Goal: Find contact information: Find contact information

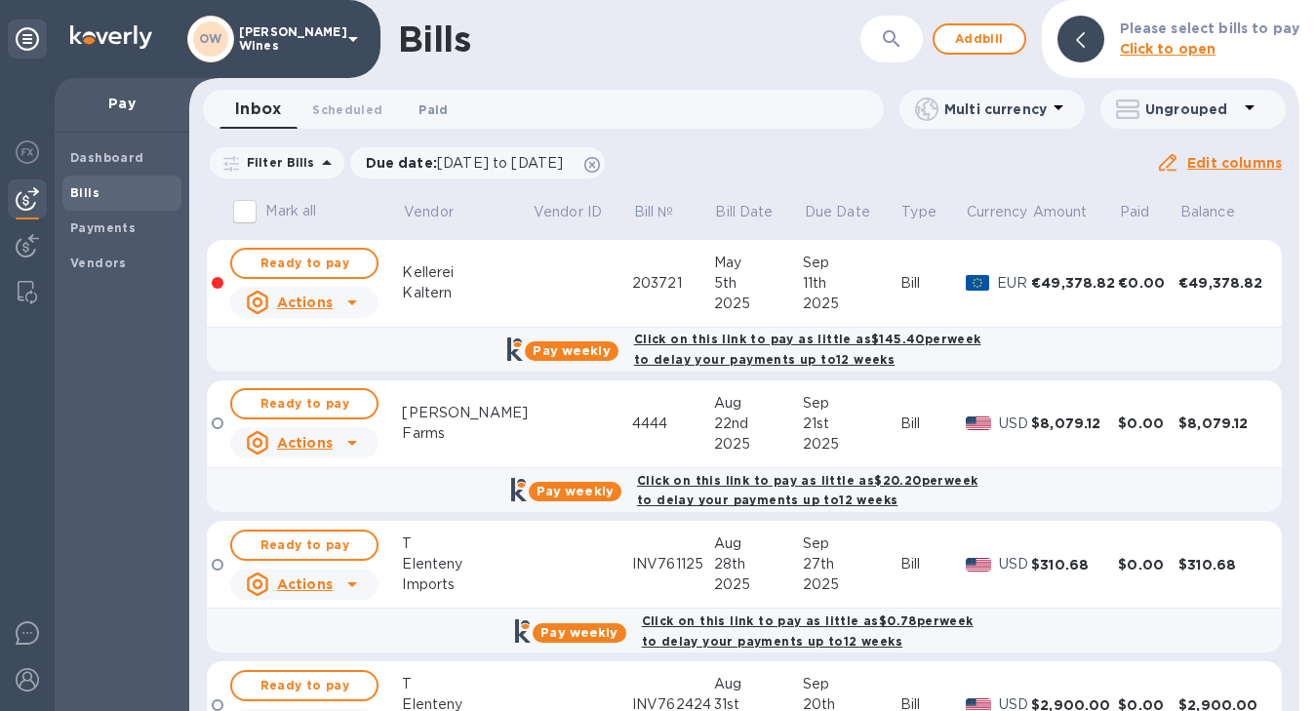
click at [443, 115] on span "Paid 0" at bounding box center [433, 109] width 39 height 20
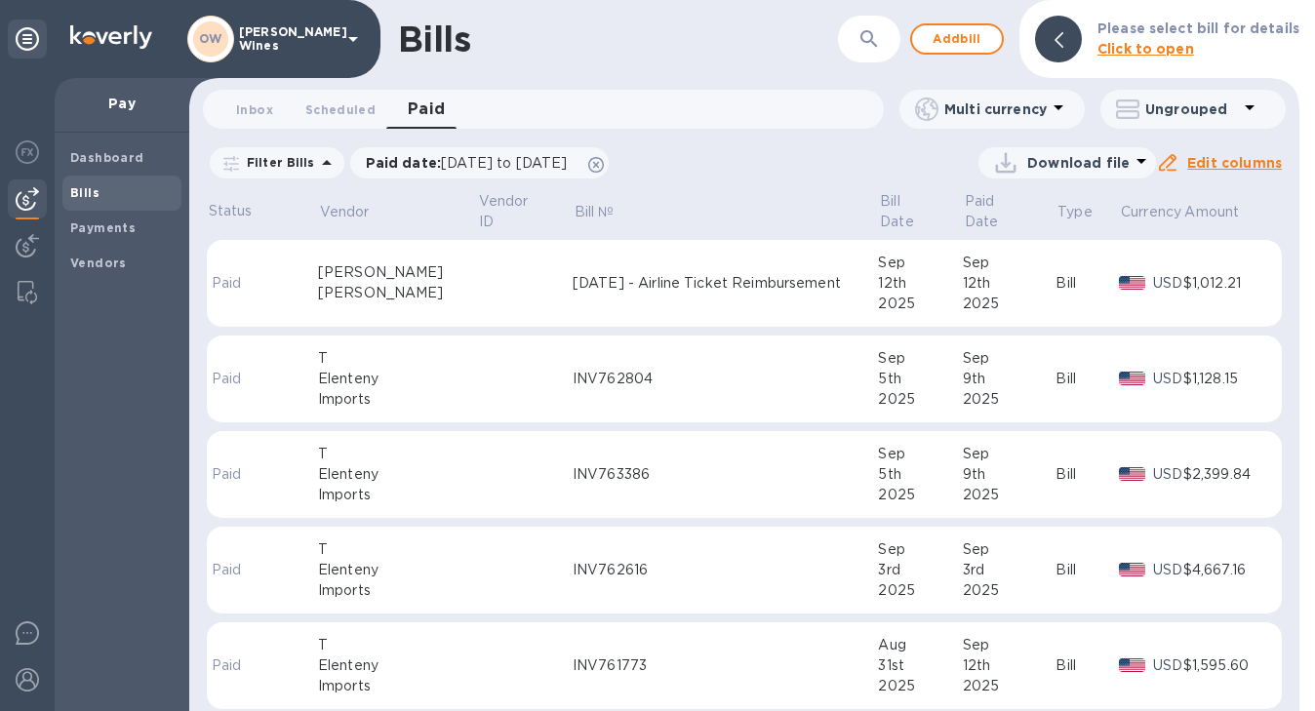
click at [337, 283] on div "[PERSON_NAME]" at bounding box center [397, 293] width 159 height 20
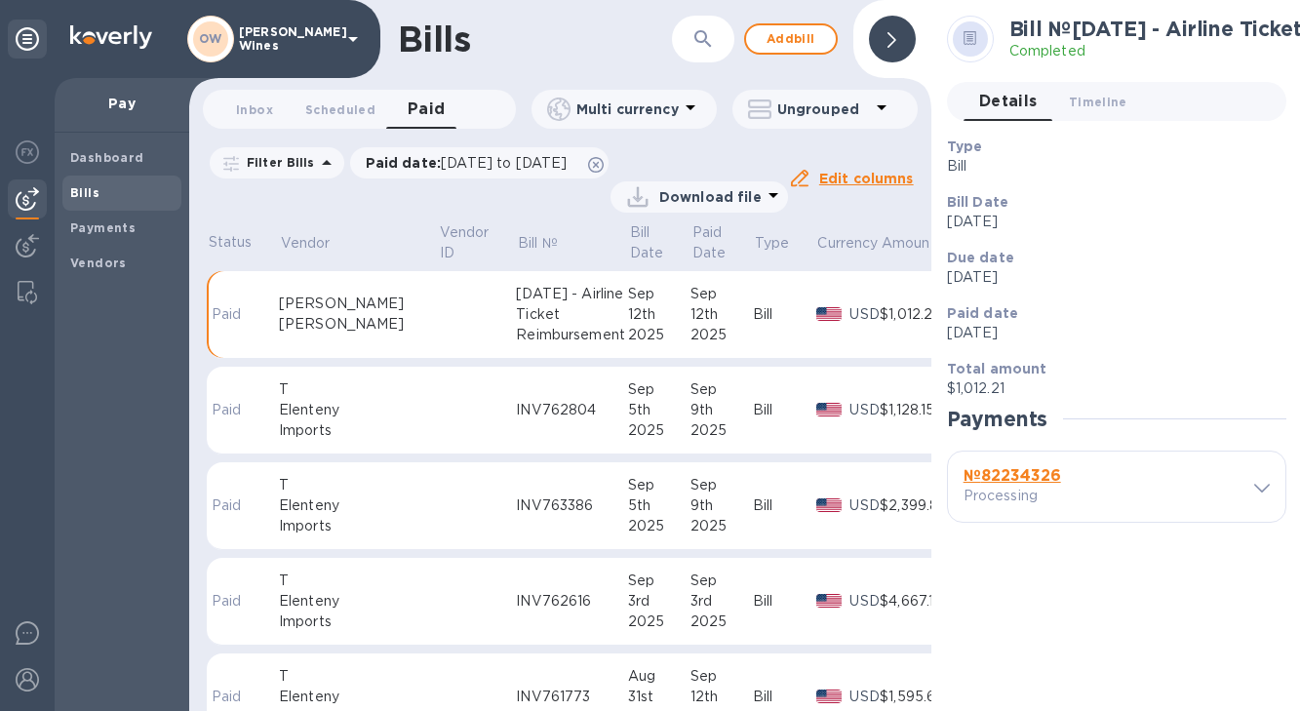
click at [1033, 490] on p "Processing" at bounding box center [1032, 496] width 137 height 20
click at [1032, 479] on b "№ 82234326" at bounding box center [1013, 475] width 98 height 19
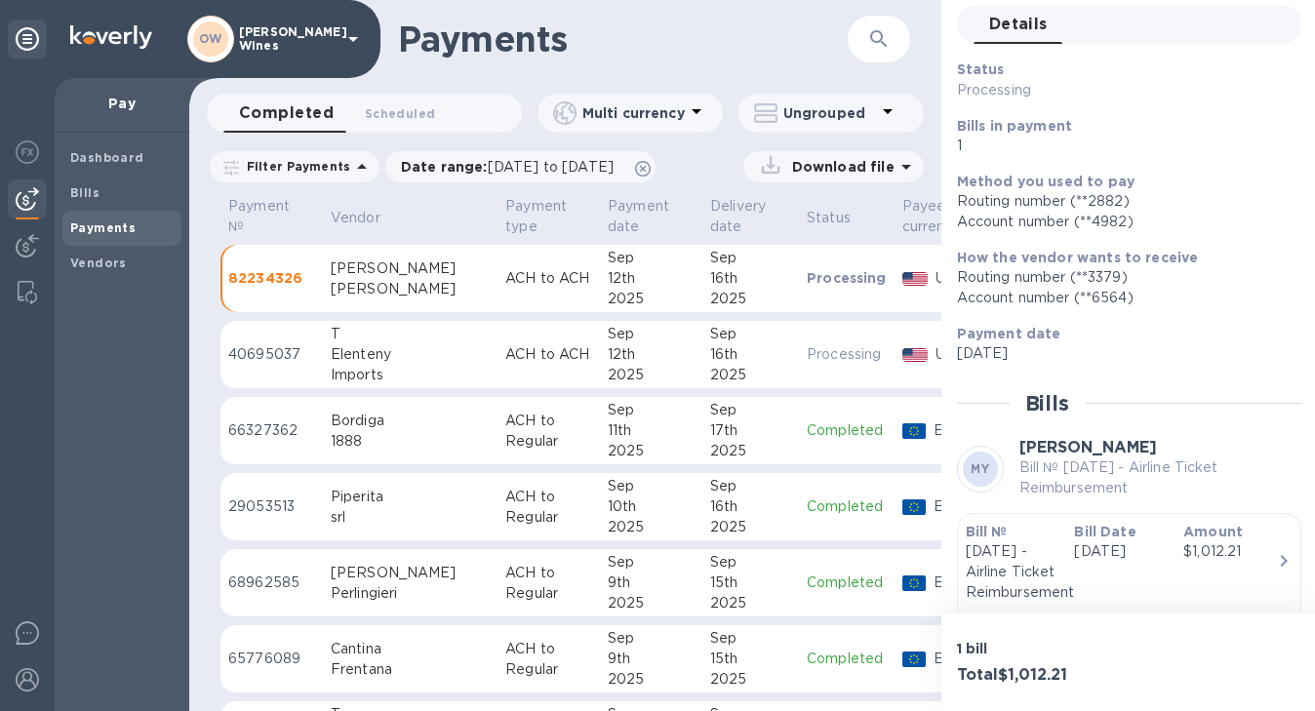
scroll to position [154, 0]
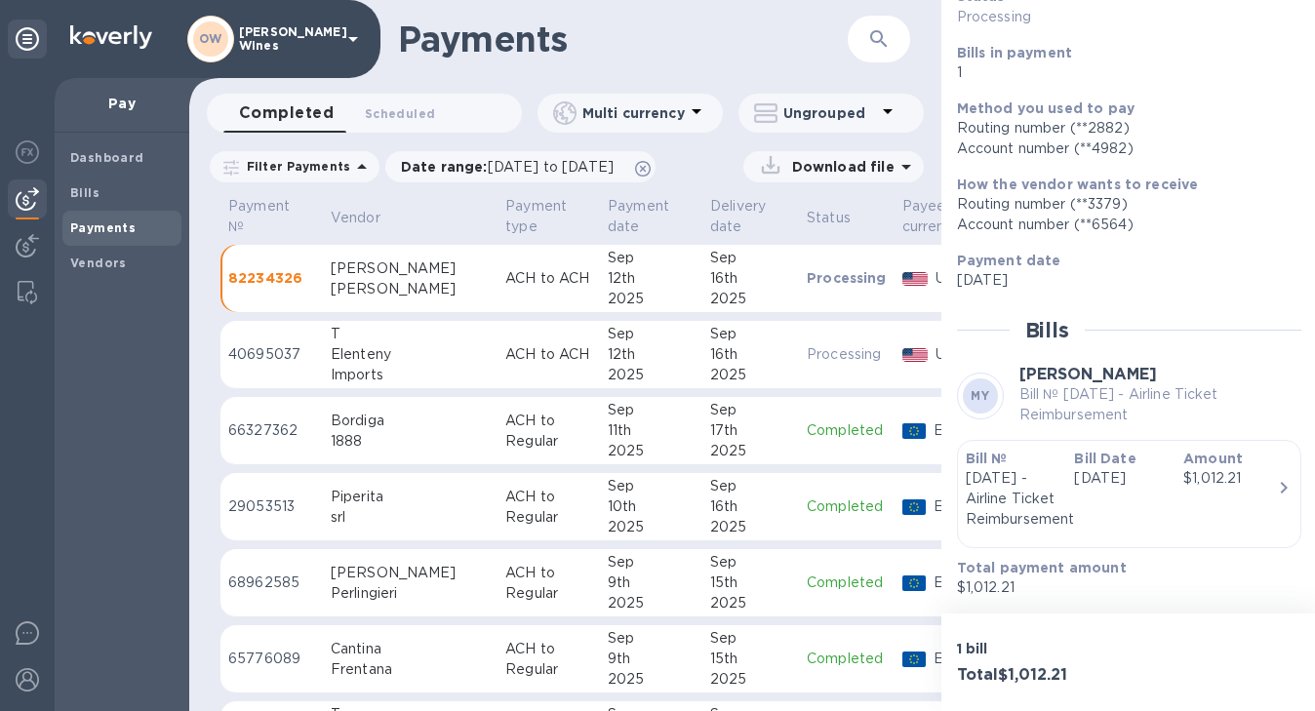
click at [981, 461] on b "Bill №" at bounding box center [987, 459] width 42 height 16
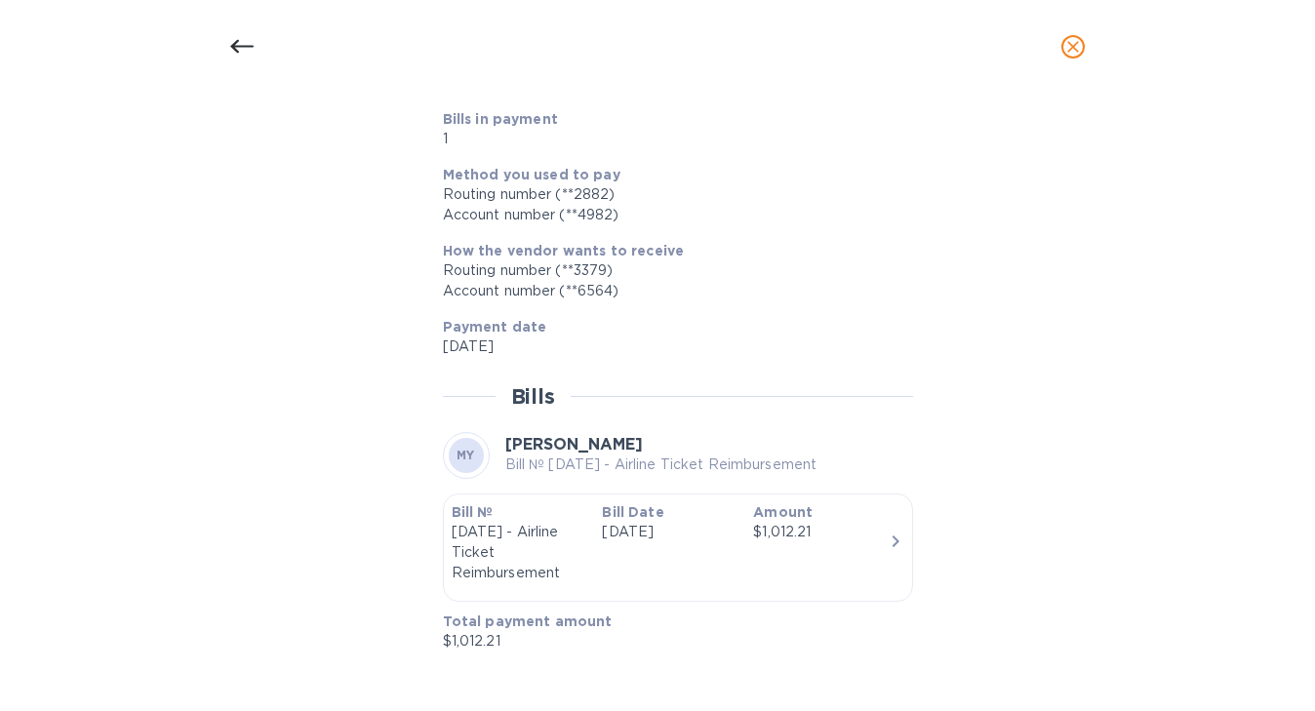
scroll to position [0, 0]
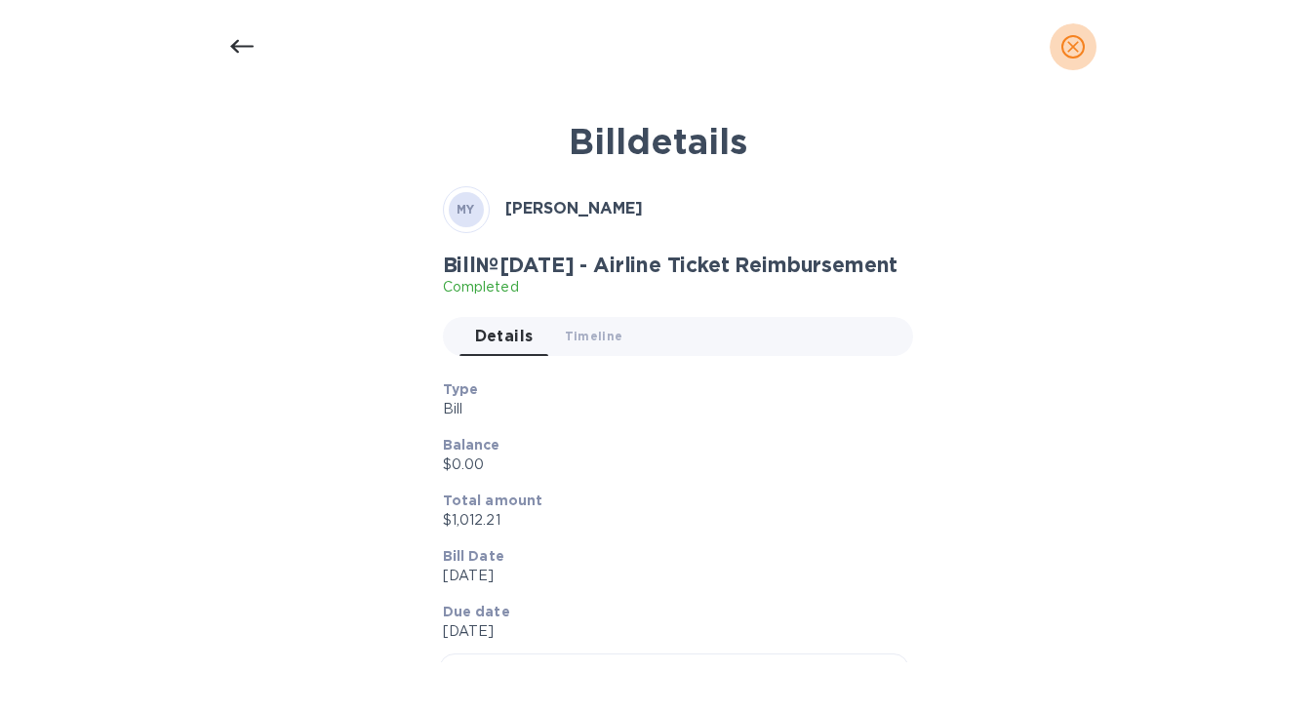
click at [1068, 47] on icon "close" at bounding box center [1073, 47] width 20 height 20
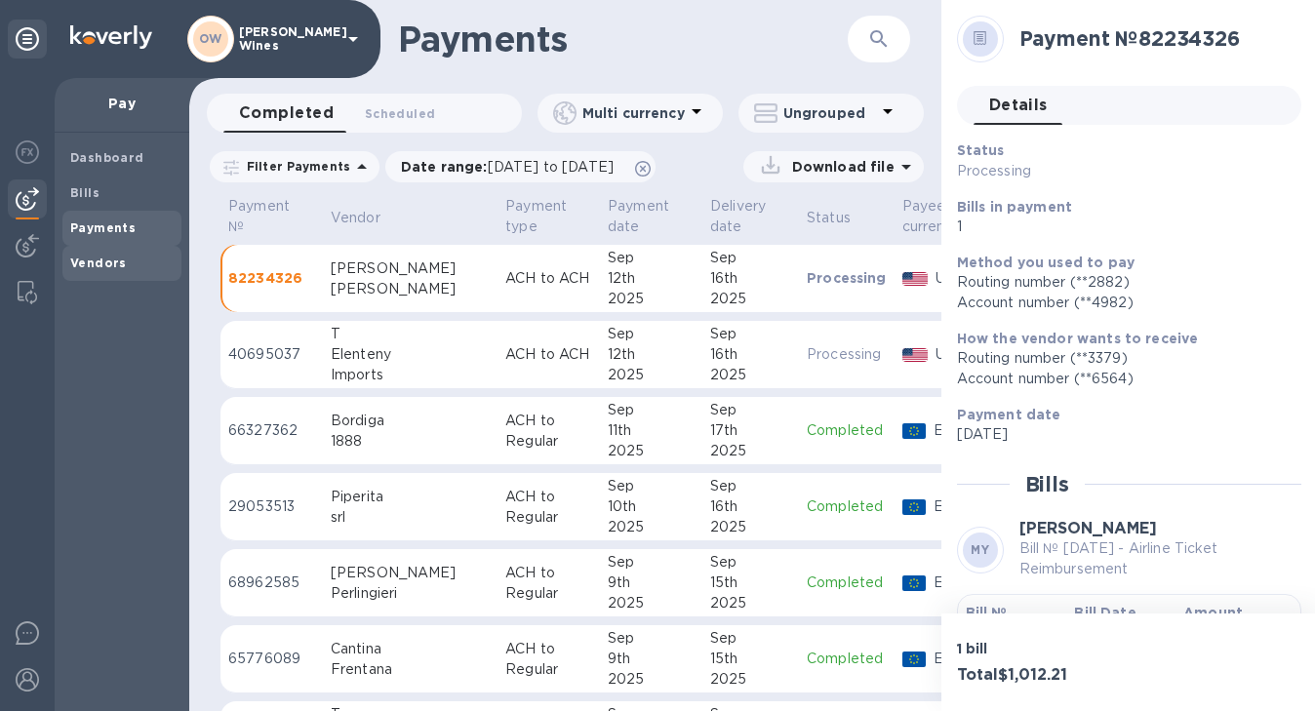
click at [82, 270] on span "Vendors" at bounding box center [98, 264] width 57 height 20
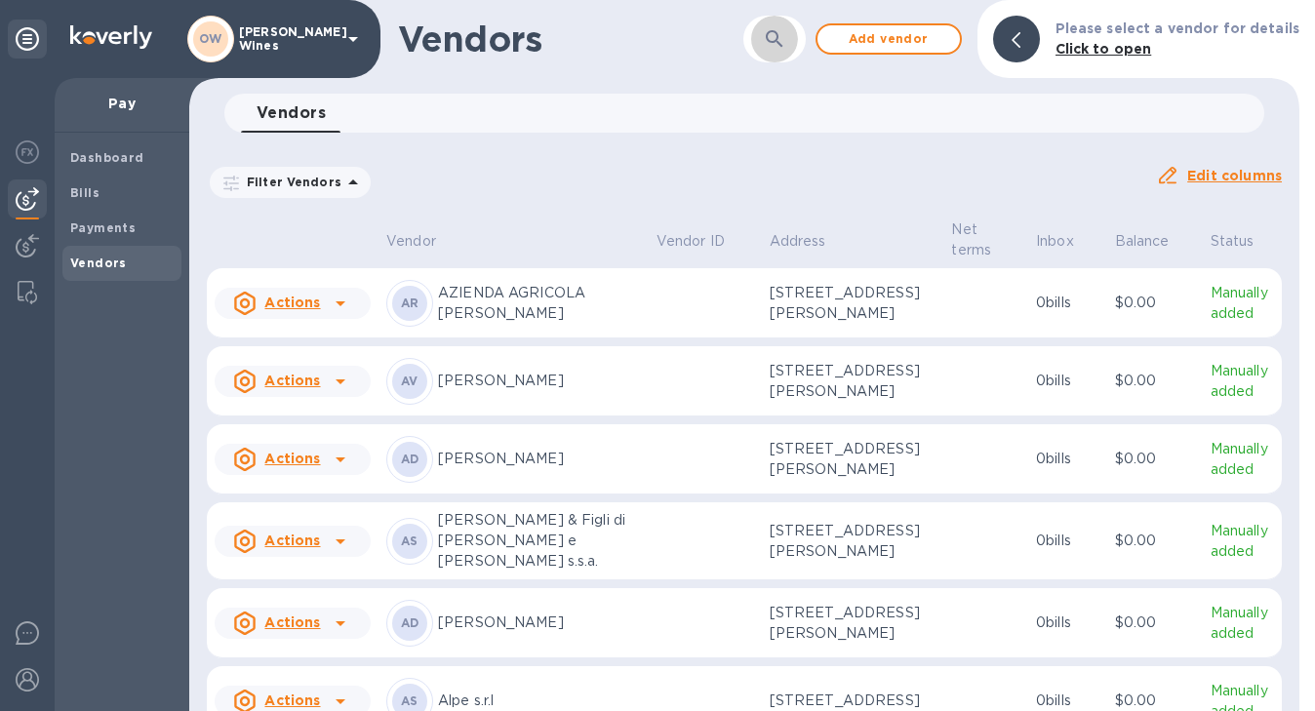
click at [787, 53] on button "button" at bounding box center [774, 39] width 47 height 47
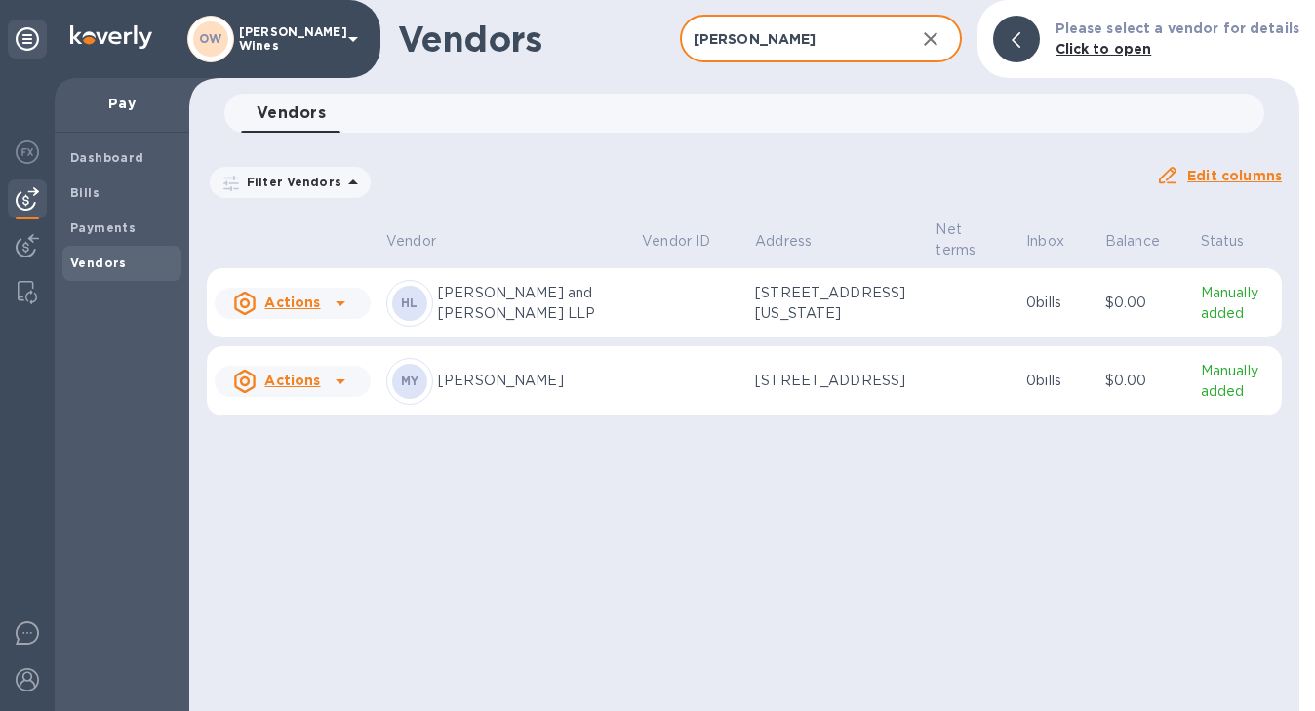
type input "[PERSON_NAME]"
click at [481, 391] on p "[PERSON_NAME]" at bounding box center [532, 381] width 188 height 20
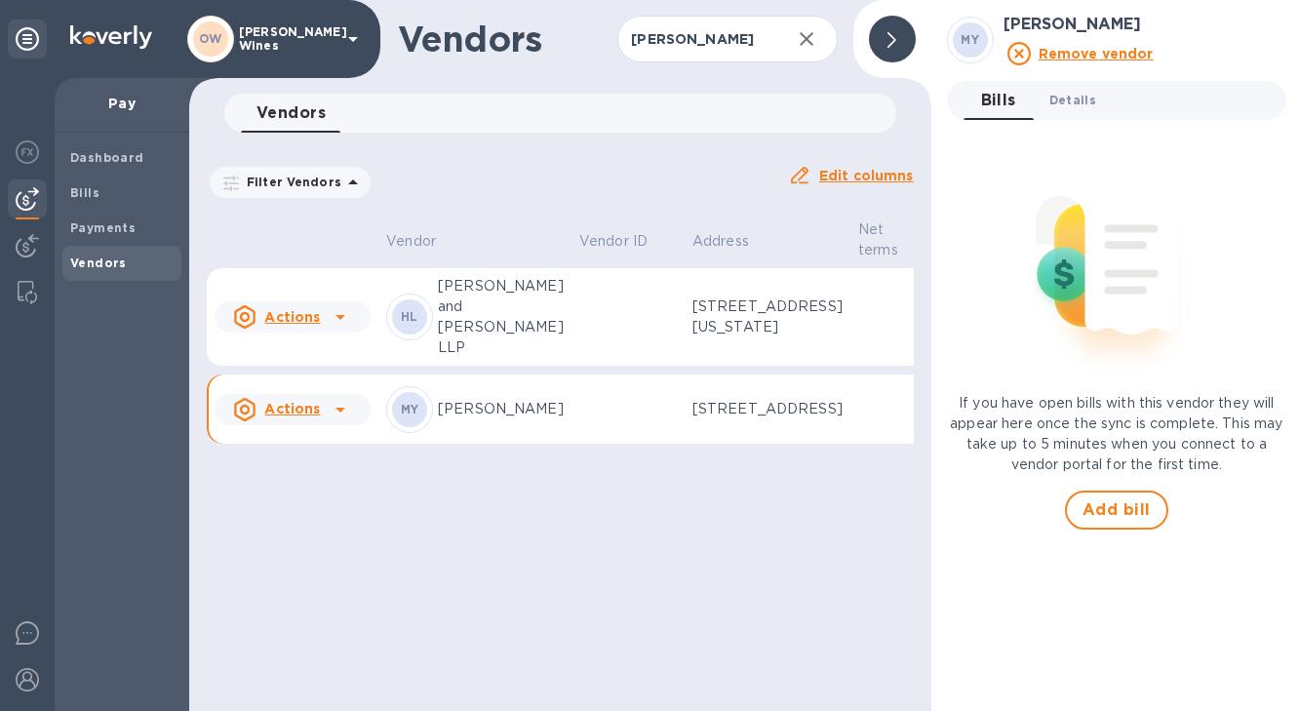
click at [1070, 107] on span "Details 0" at bounding box center [1073, 100] width 47 height 20
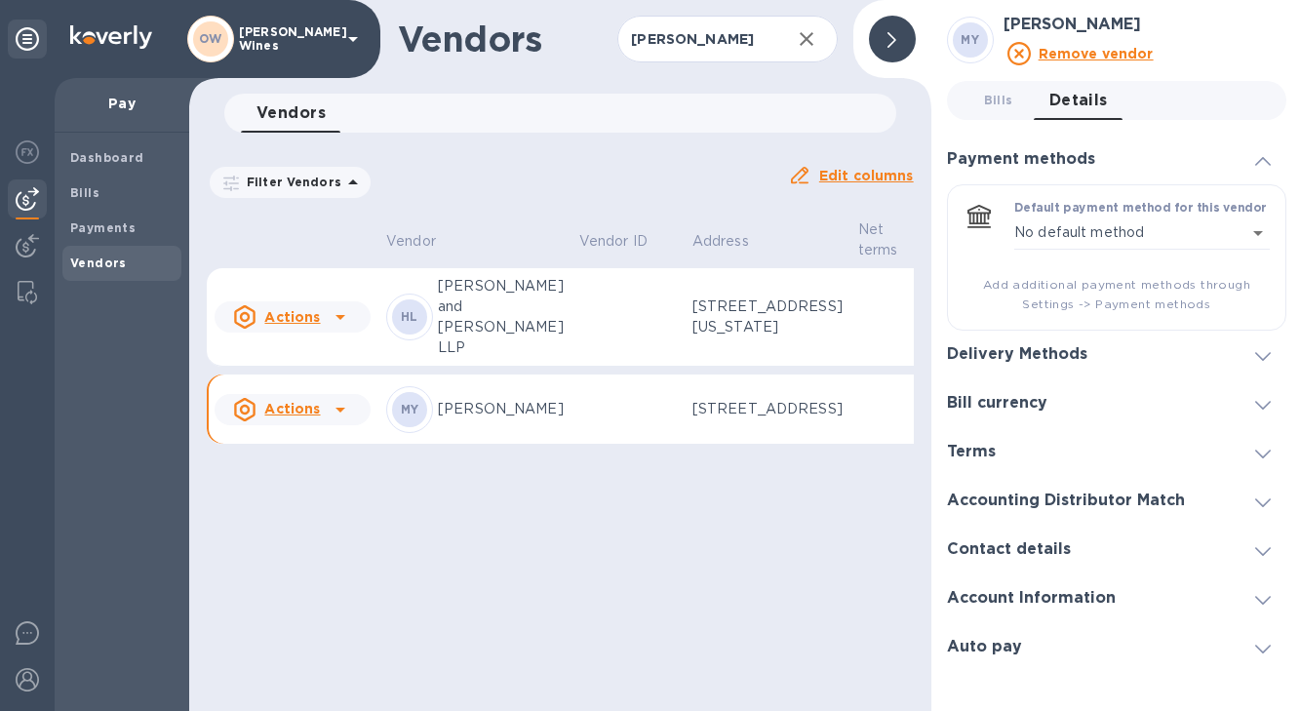
click at [1265, 548] on icon at bounding box center [1263, 551] width 16 height 9
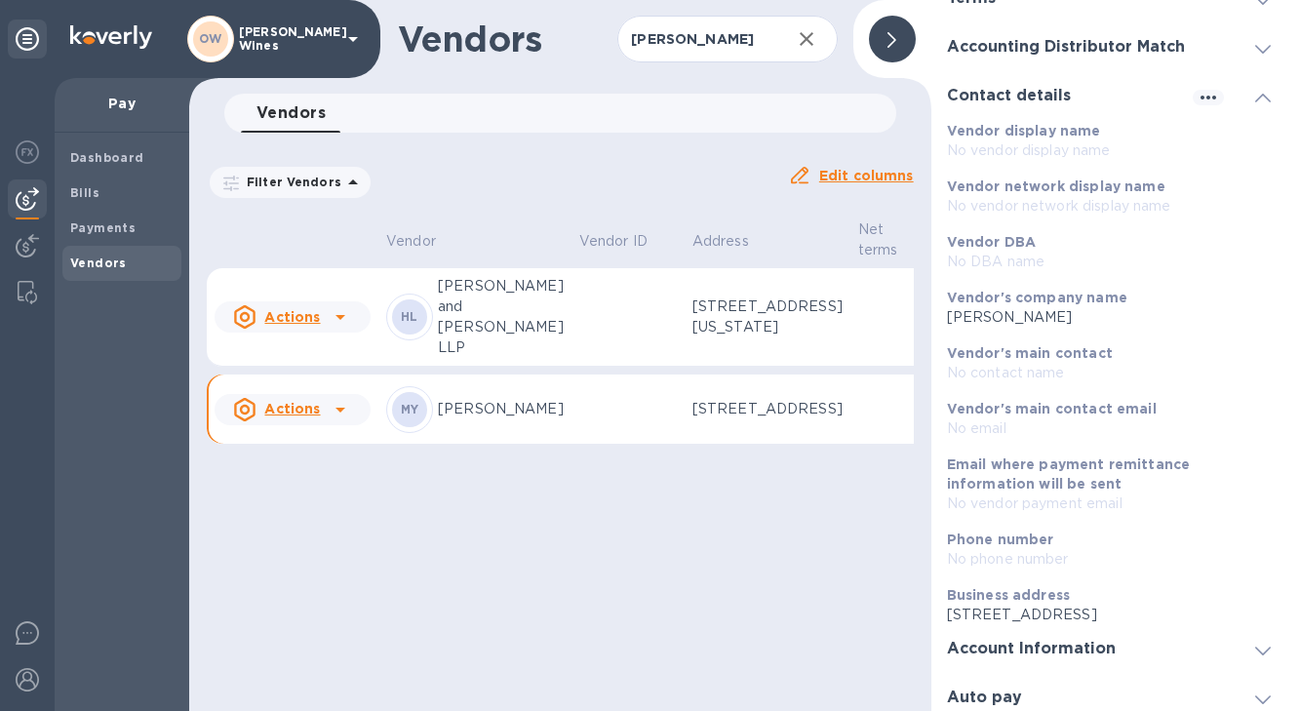
scroll to position [316, 0]
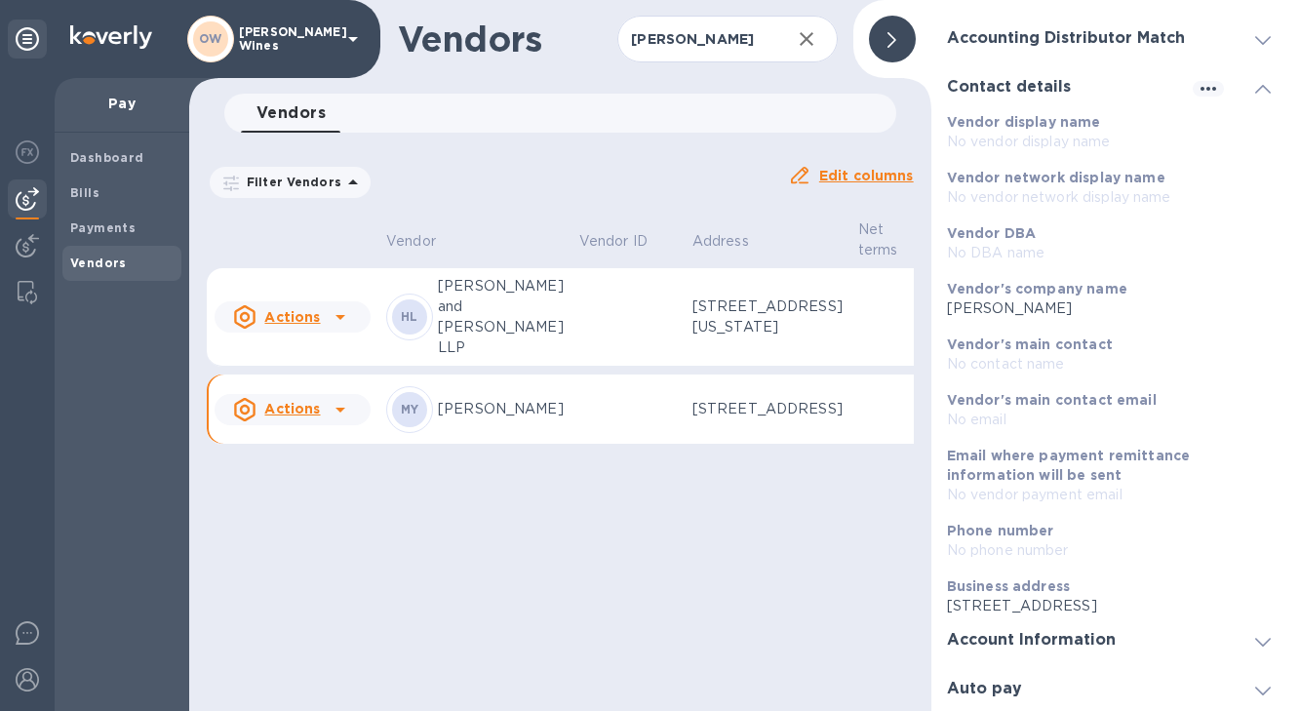
click at [1069, 401] on b "Vendor's main contact email" at bounding box center [1052, 400] width 210 height 16
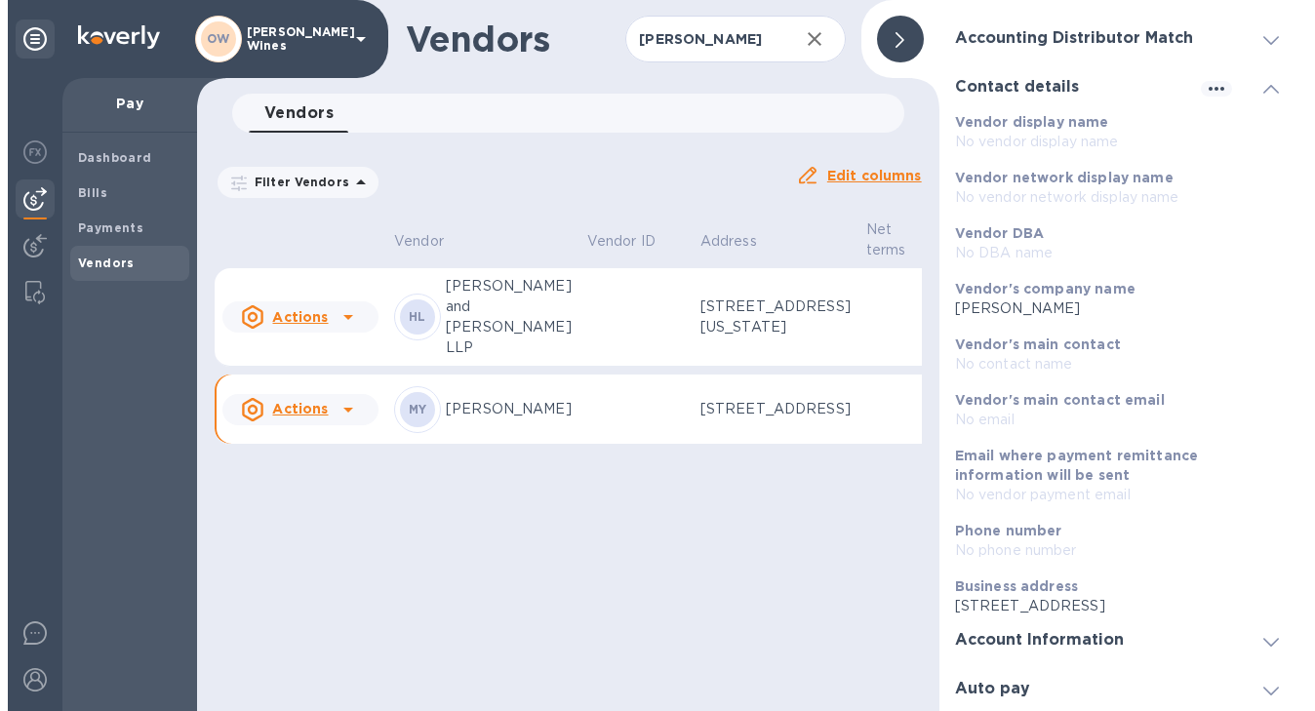
scroll to position [112, 0]
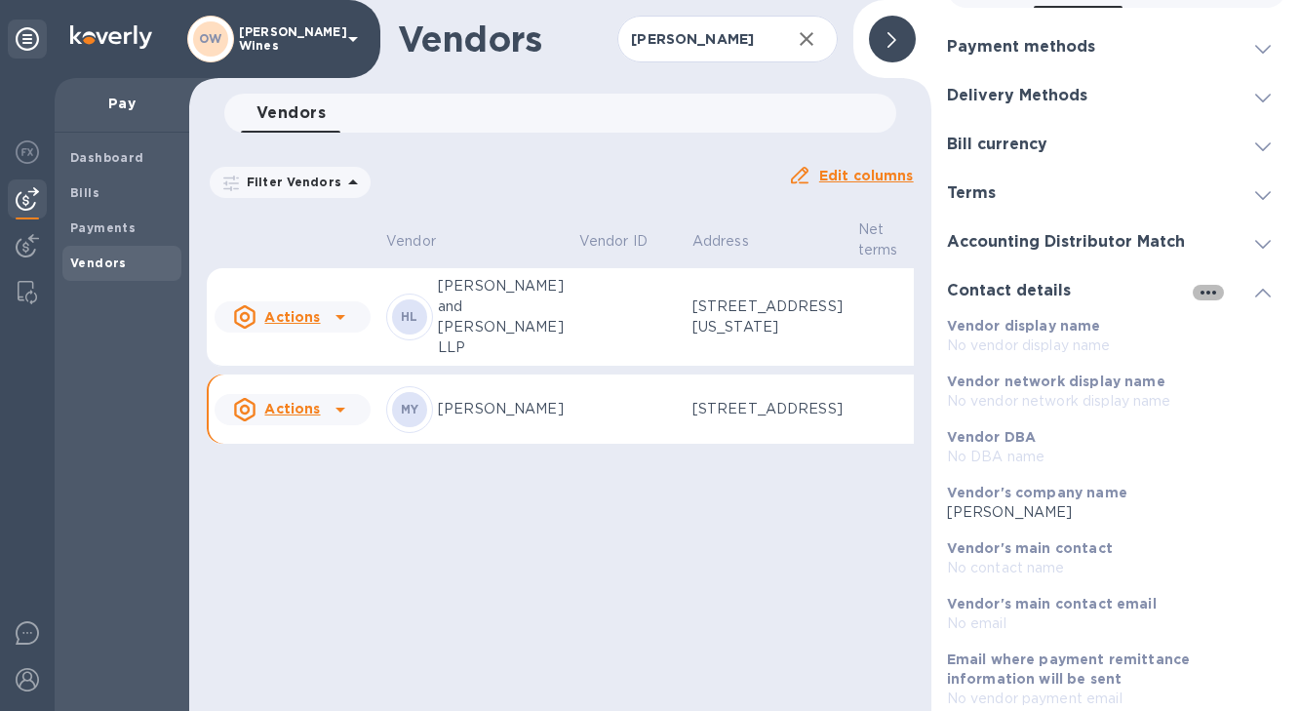
click at [1203, 294] on icon "button" at bounding box center [1208, 292] width 23 height 23
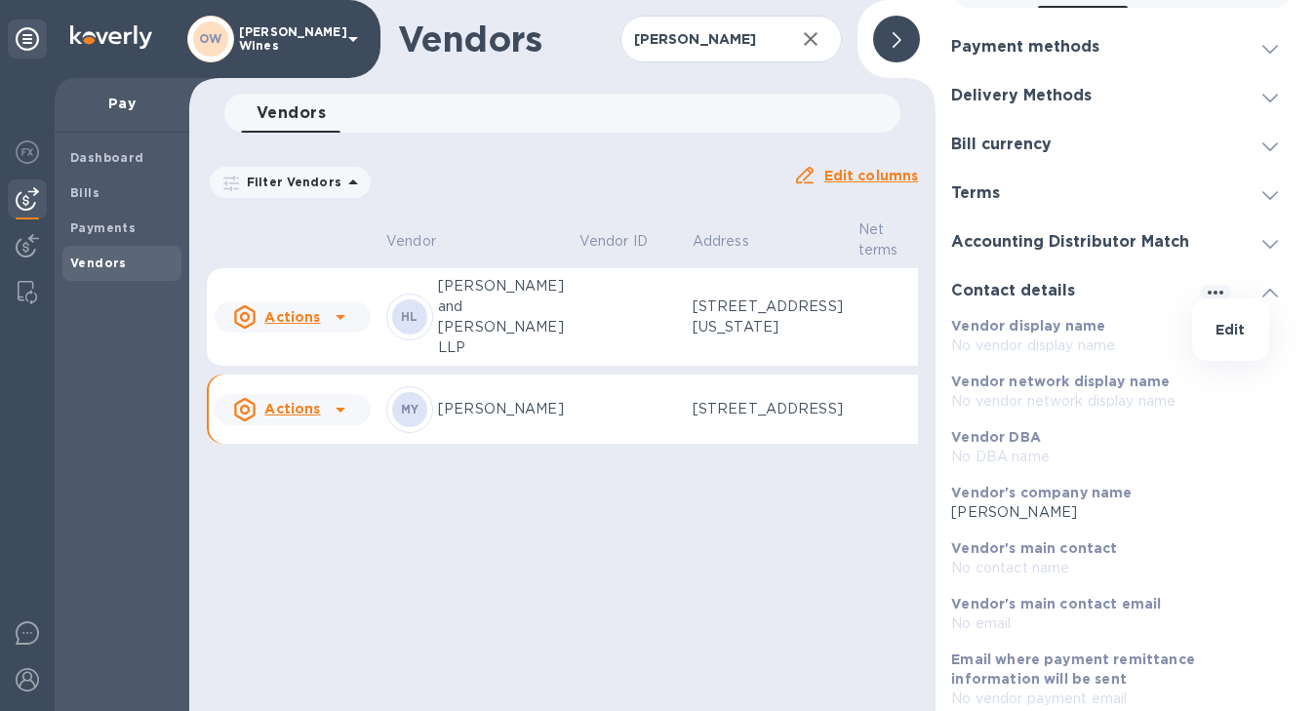
click at [1246, 332] on li "Edit" at bounding box center [1230, 329] width 77 height 62
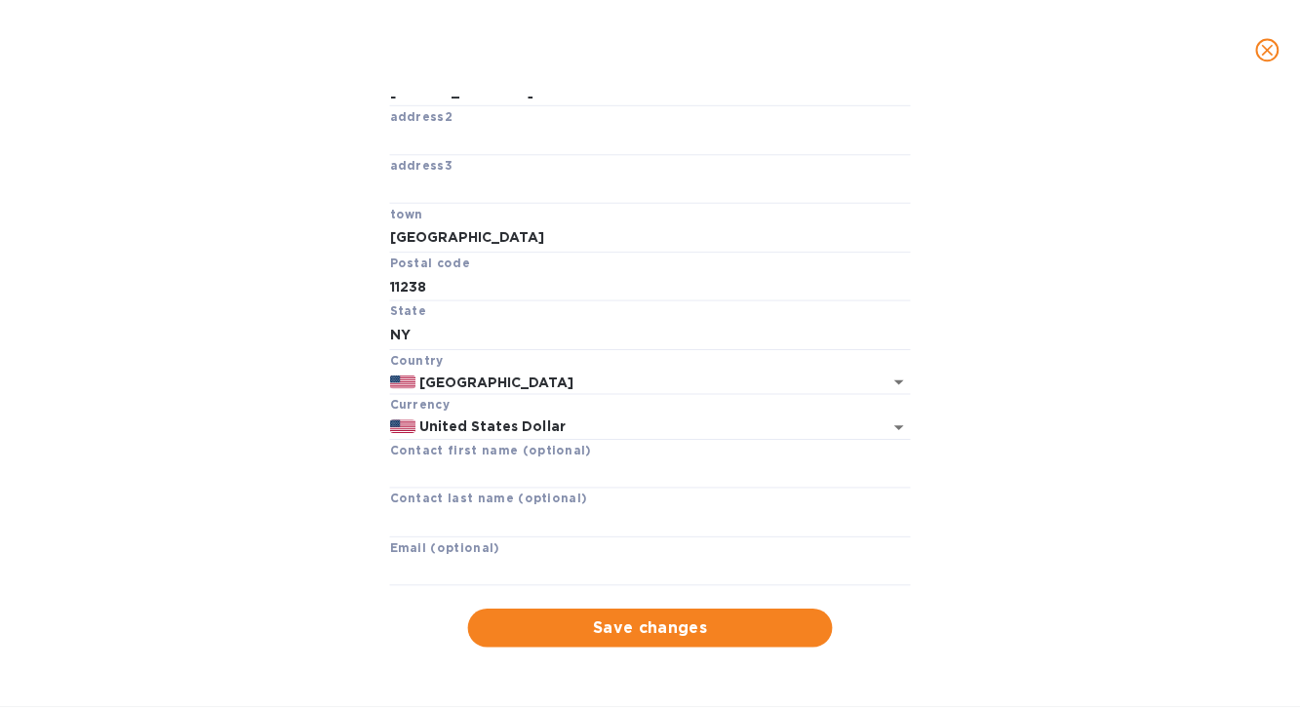
scroll to position [0, 0]
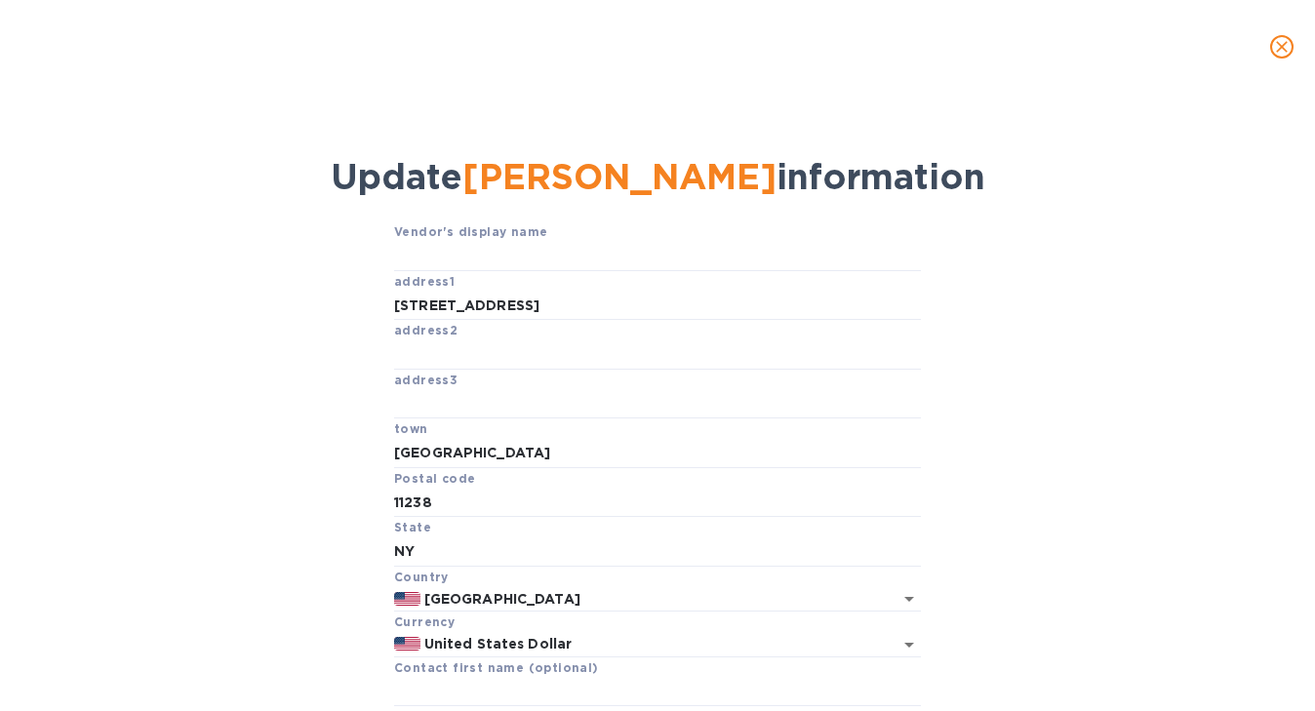
click at [1285, 41] on icon "close" at bounding box center [1282, 47] width 20 height 20
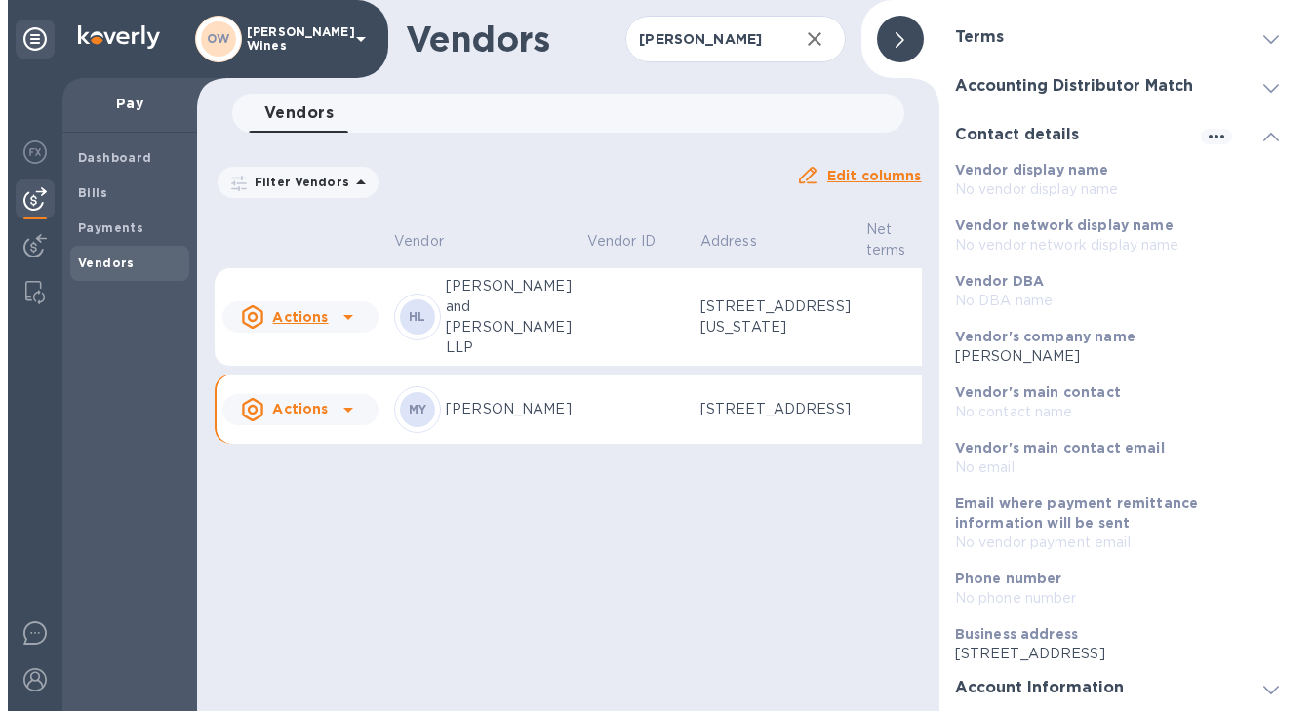
scroll to position [316, 0]
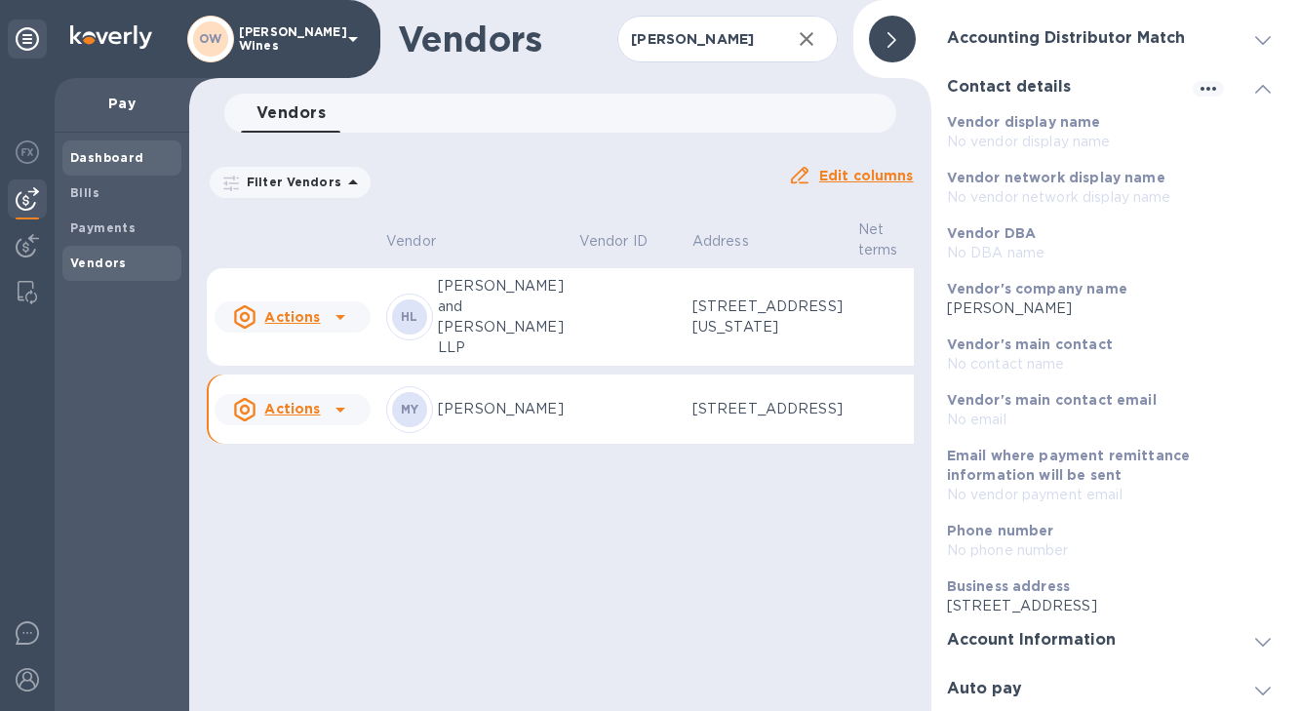
click at [87, 155] on b "Dashboard" at bounding box center [107, 157] width 74 height 15
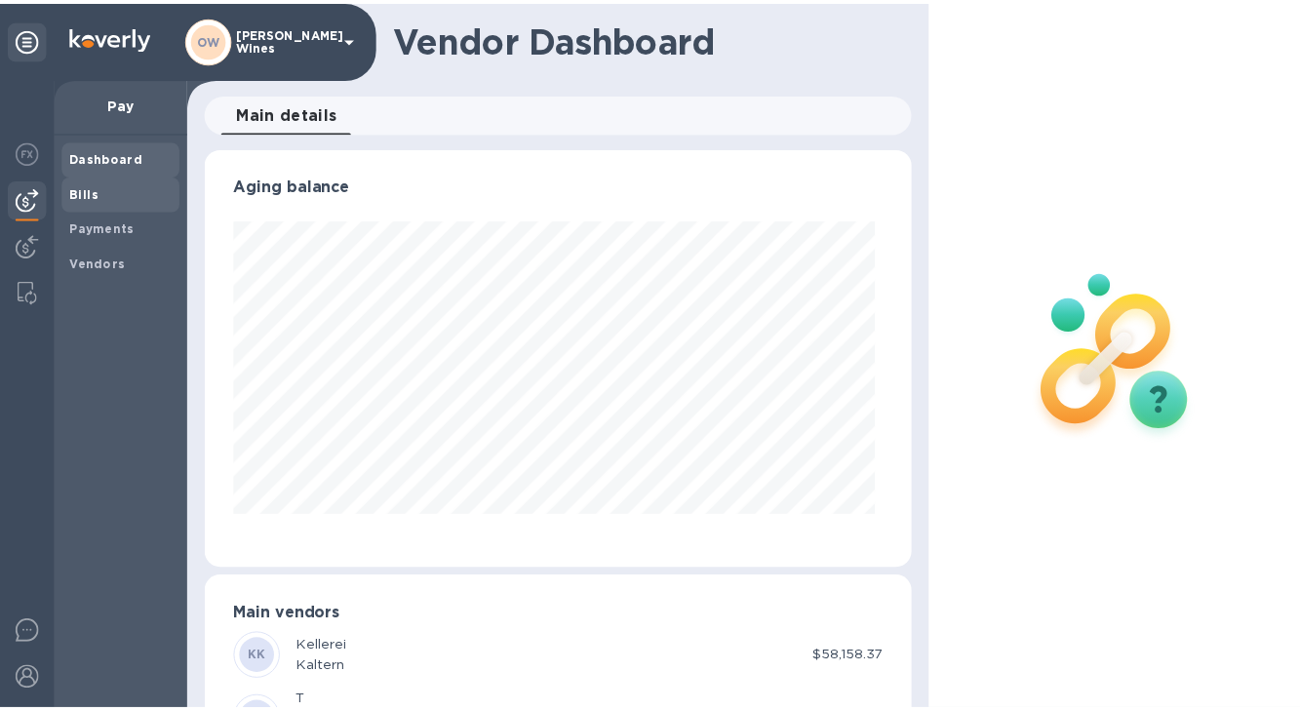
scroll to position [421, 707]
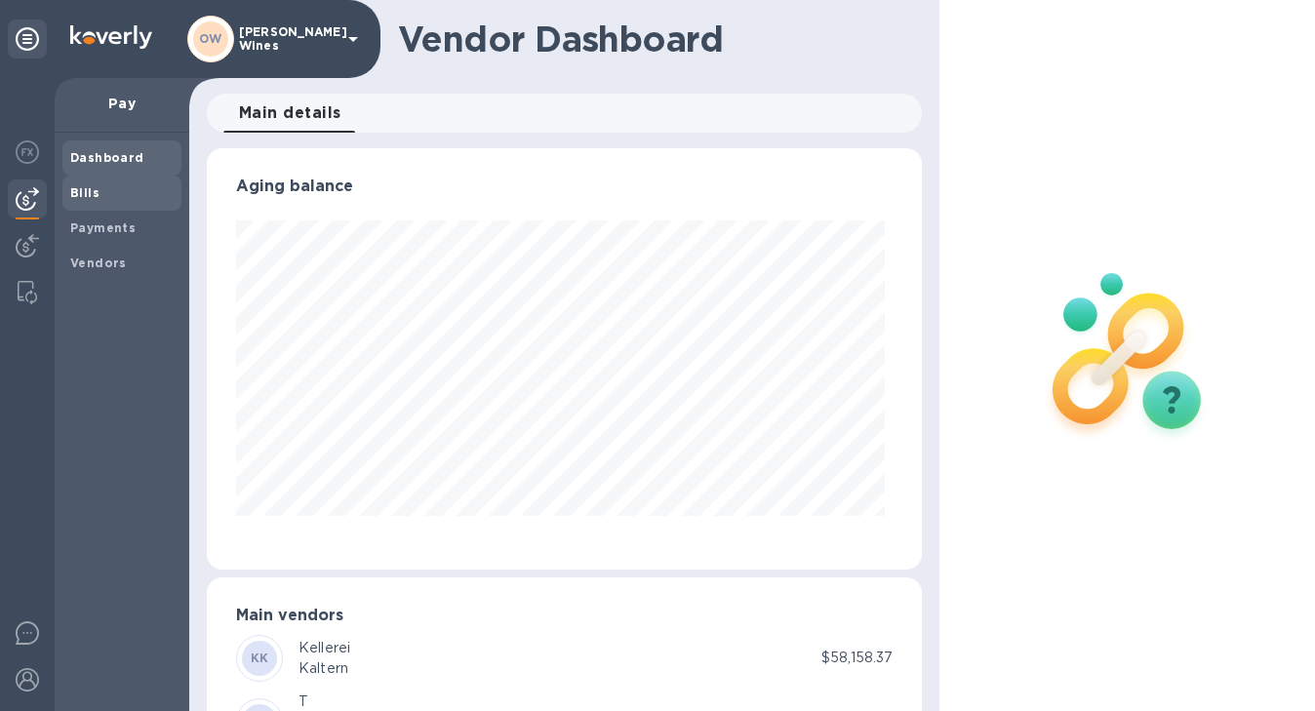
click at [84, 196] on b "Bills" at bounding box center [84, 192] width 29 height 15
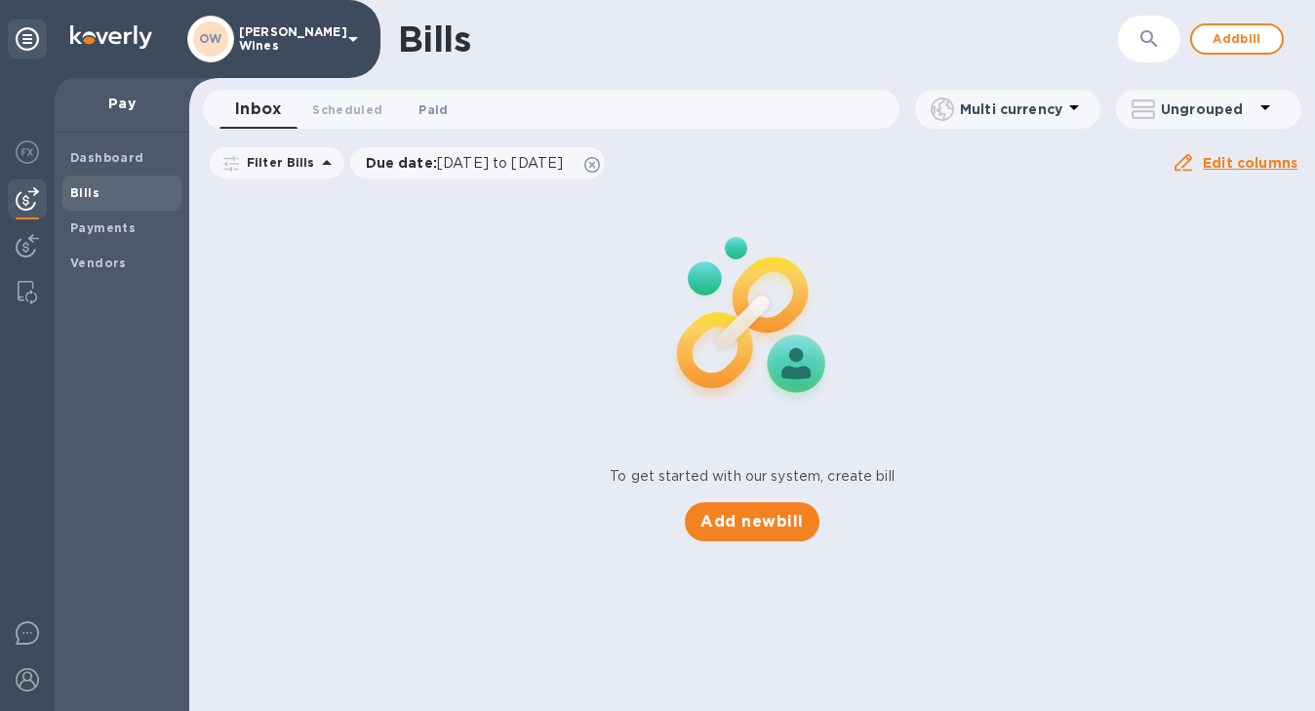
click at [418, 107] on span "Paid 0" at bounding box center [432, 109] width 29 height 20
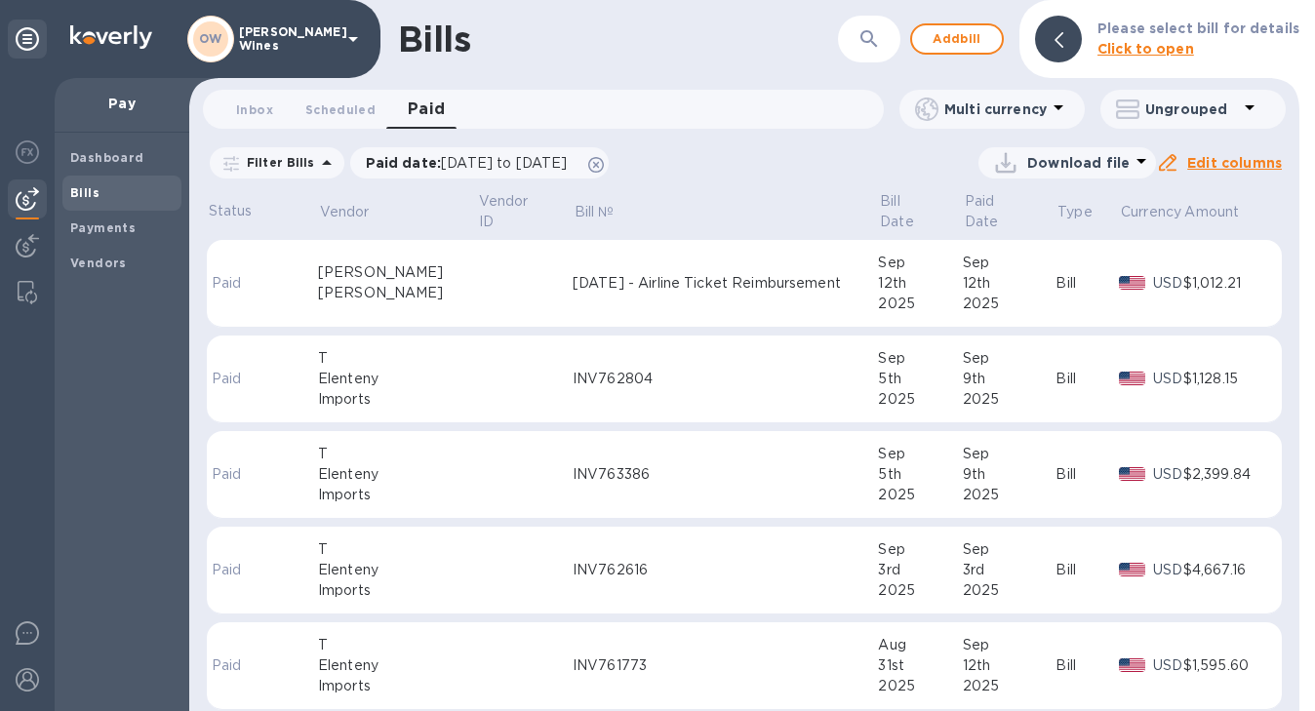
click at [351, 262] on div "[PERSON_NAME]" at bounding box center [397, 272] width 159 height 20
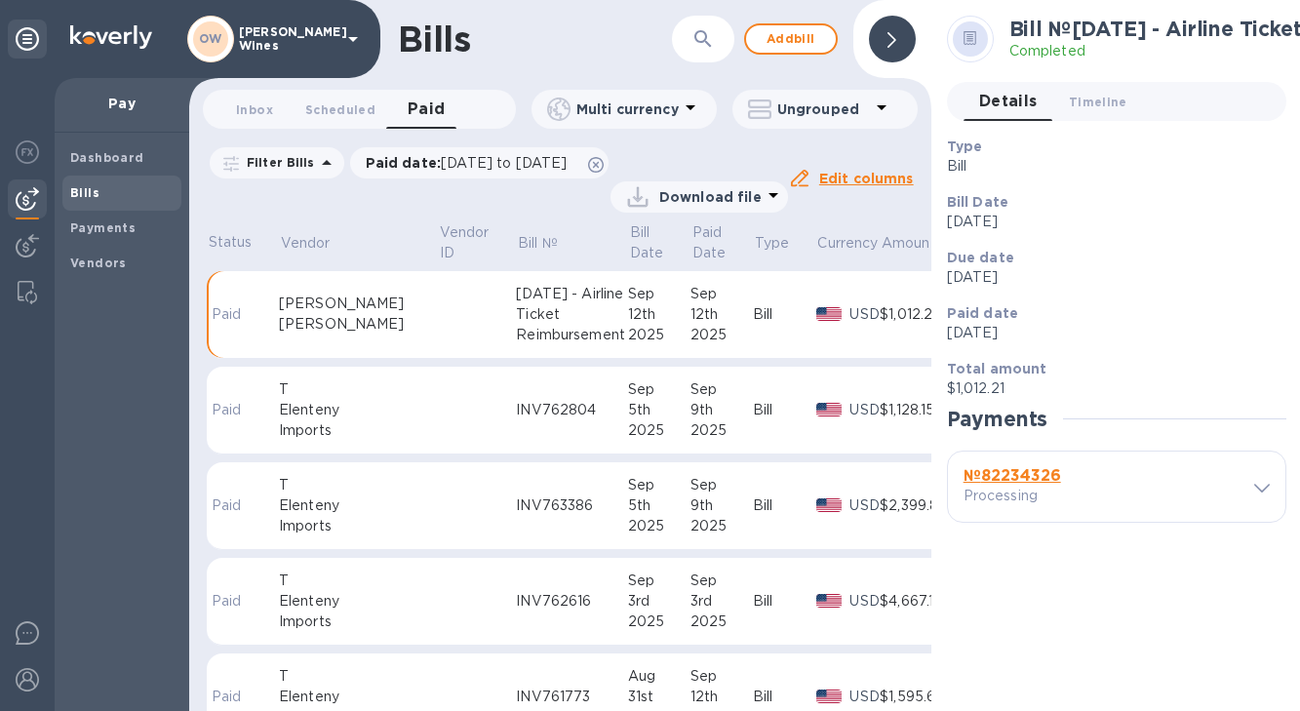
click at [1000, 468] on b "№ 82234326" at bounding box center [1013, 475] width 98 height 19
click at [1113, 101] on span "Timeline 0" at bounding box center [1098, 102] width 59 height 20
